Goal: Transaction & Acquisition: Purchase product/service

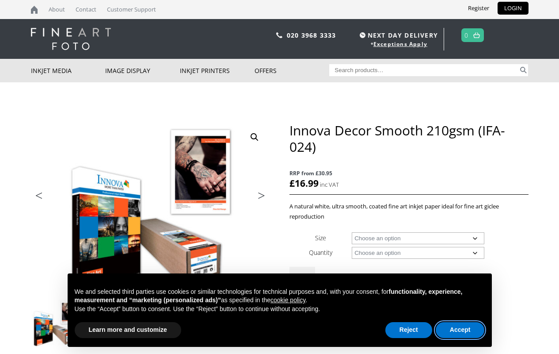
click at [460, 330] on button "Accept" at bounding box center [460, 330] width 49 height 16
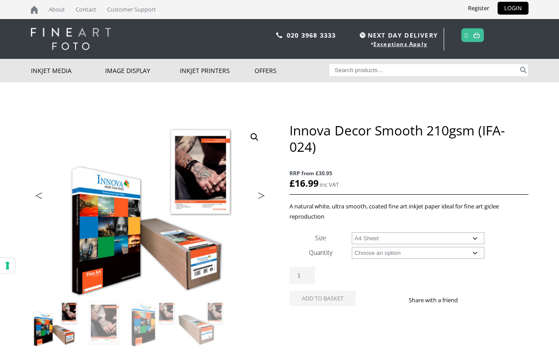
select select "a4-sheet"
click at [409, 271] on div "Innova Decor Smooth 210gsm (IFA-024) quantity 1" at bounding box center [409, 275] width 239 height 17
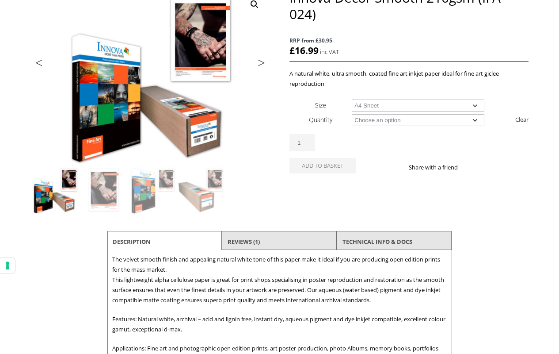
scroll to position [265, 0]
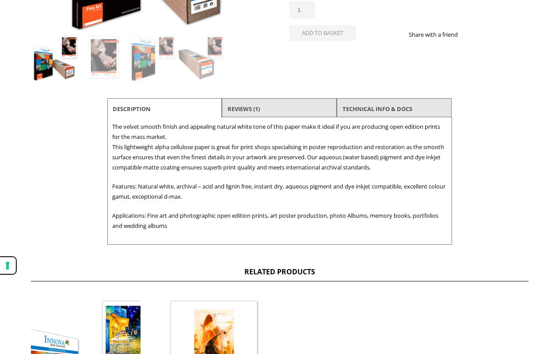
click at [8, 265] on button "Your consent preferences for tracking technologies" at bounding box center [7, 265] width 15 height 15
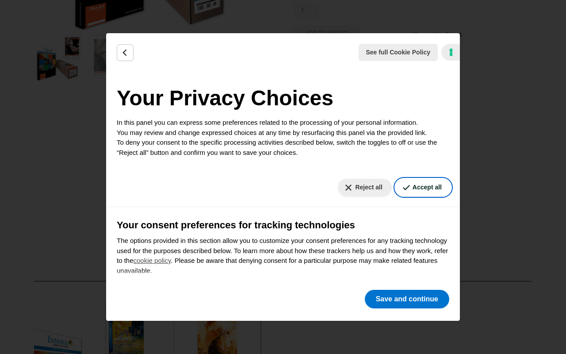
click at [416, 187] on button "Accept all" at bounding box center [423, 187] width 56 height 17
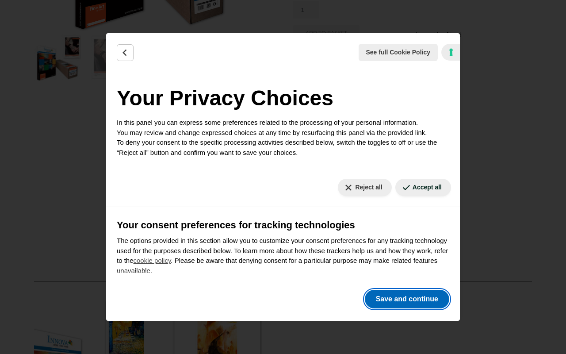
click at [407, 299] on button "Save and continue" at bounding box center [407, 299] width 84 height 19
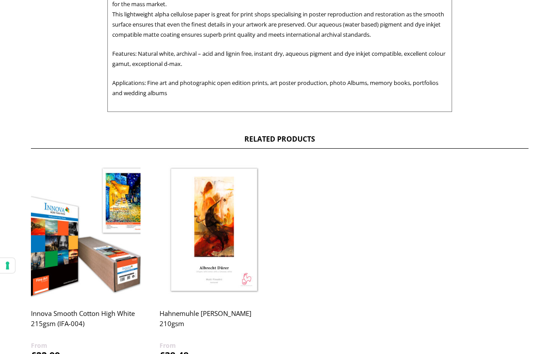
scroll to position [531, 0]
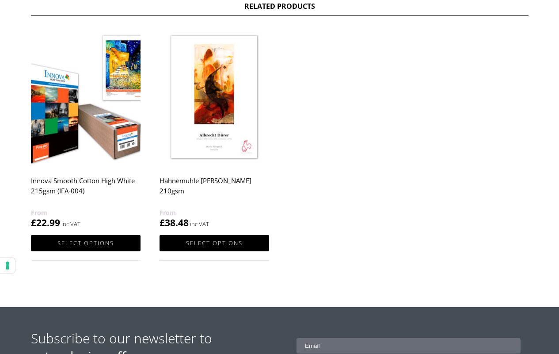
click at [85, 243] on link "Select options" at bounding box center [86, 243] width 110 height 16
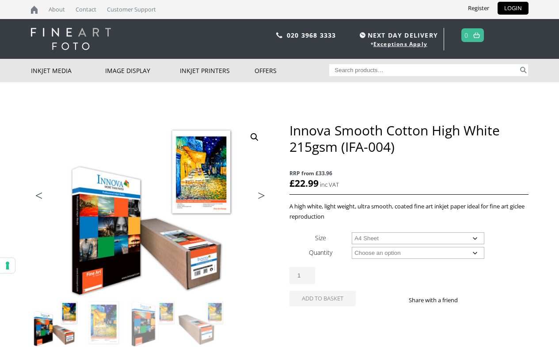
select select "a4-sheet"
